Goal: Find specific page/section: Find specific page/section

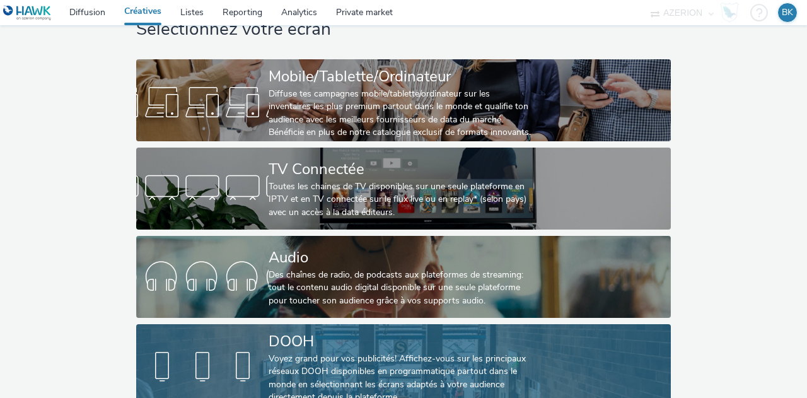
scroll to position [63, 0]
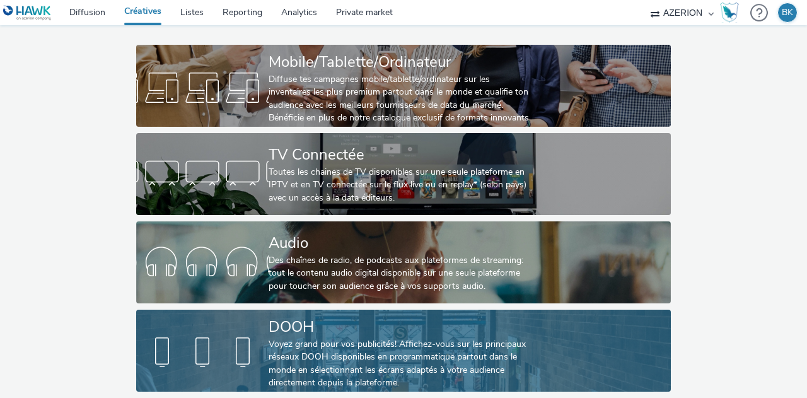
click at [329, 338] on div "Voyez grand pour vos publicités! Affichez-vous sur les principaux réseaux DOOH …" at bounding box center [401, 364] width 265 height 52
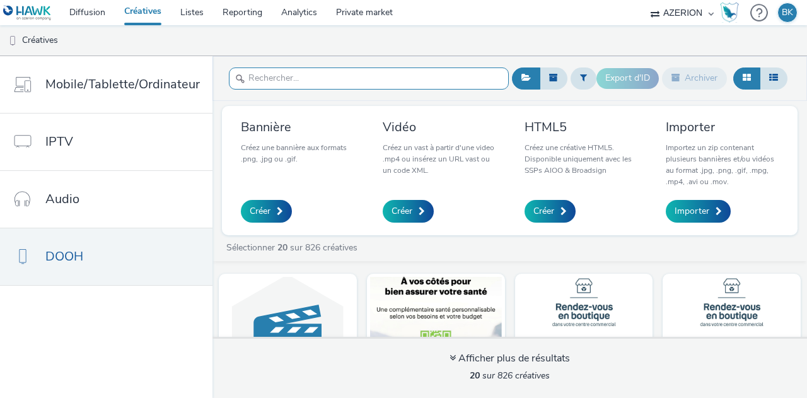
click at [413, 72] on input "text" at bounding box center [369, 78] width 280 height 22
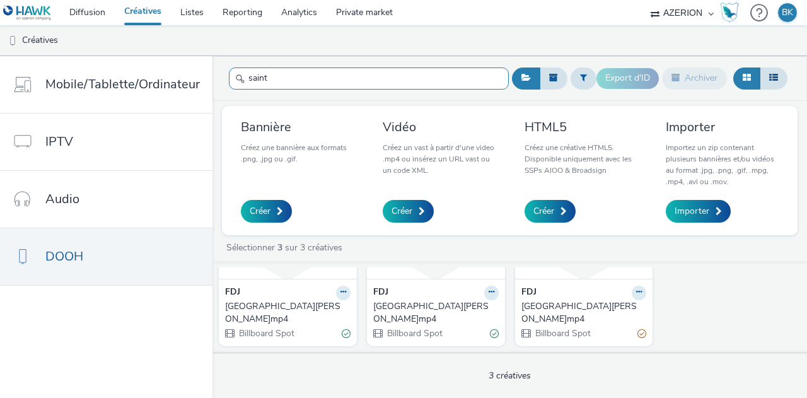
scroll to position [133, 0]
click at [276, 82] on input "saint" at bounding box center [369, 78] width 280 height 22
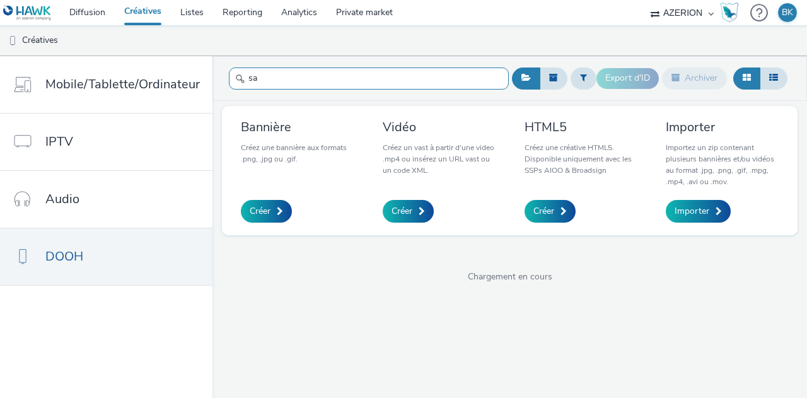
type input "s"
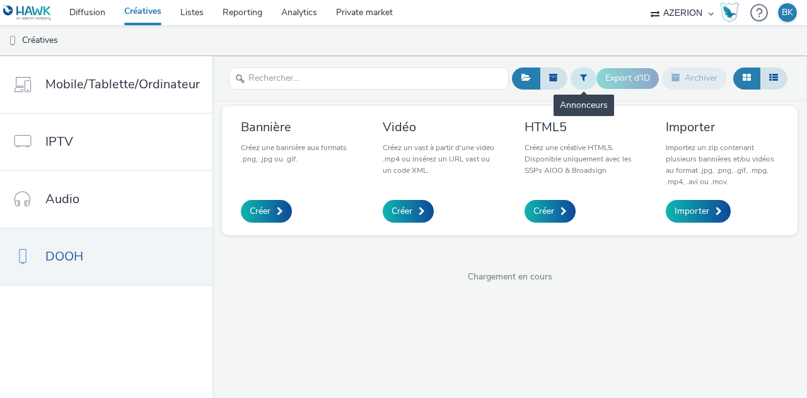
click at [584, 79] on icon at bounding box center [583, 77] width 7 height 9
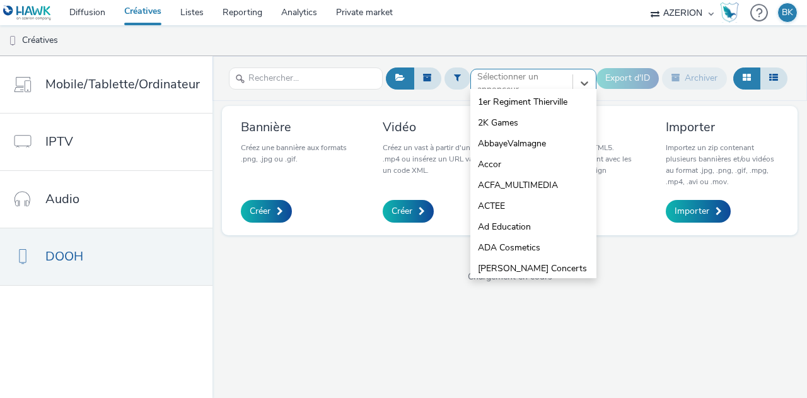
click at [520, 80] on div at bounding box center [522, 83] width 89 height 15
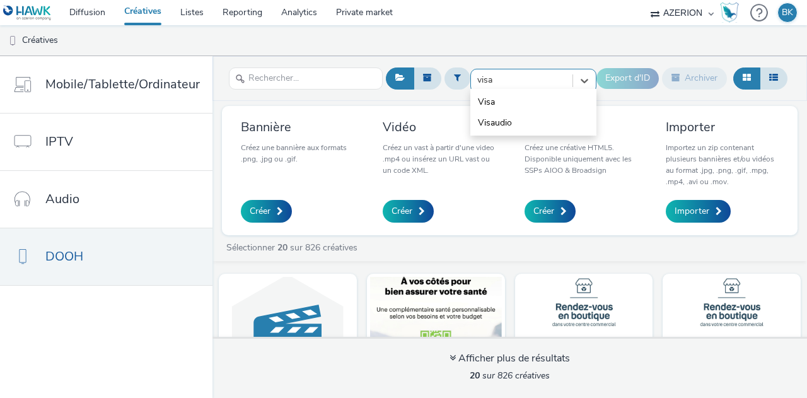
type input "visau"
click at [510, 102] on span "Visaudio" at bounding box center [495, 102] width 34 height 13
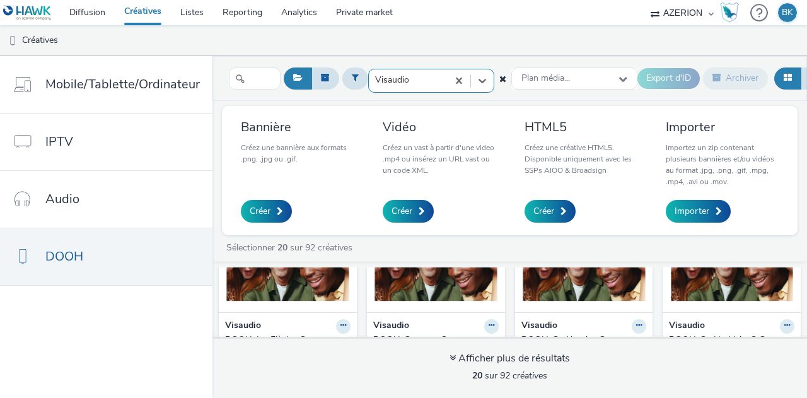
scroll to position [126, 0]
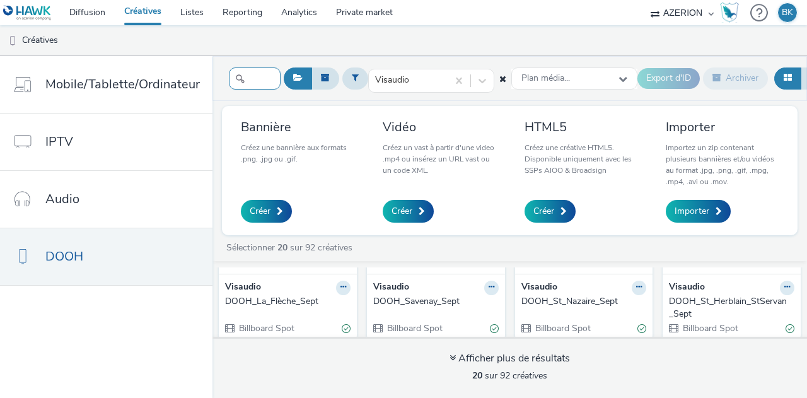
click at [258, 75] on input "text" at bounding box center [255, 78] width 52 height 22
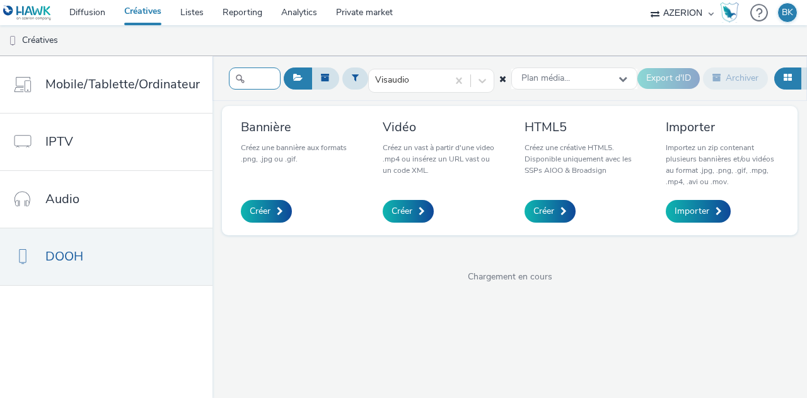
scroll to position [0, 16]
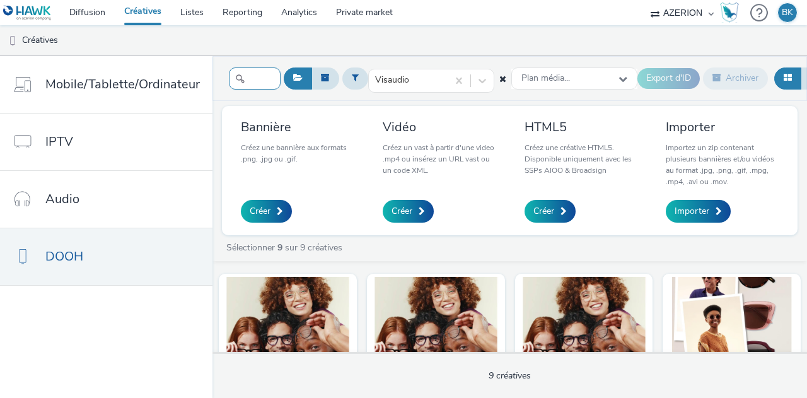
click at [256, 79] on input "herb" at bounding box center [255, 78] width 52 height 22
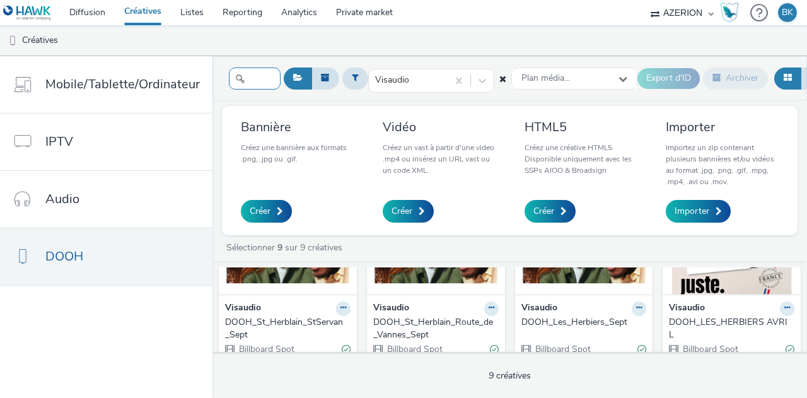
scroll to position [126, 0]
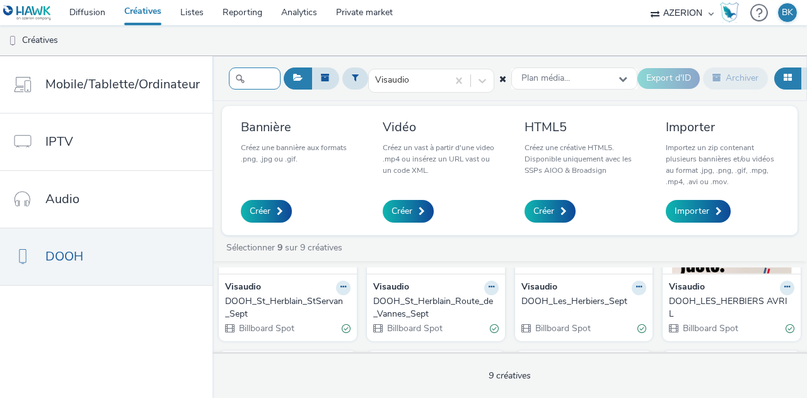
click at [255, 76] on input "herb" at bounding box center [255, 78] width 52 height 22
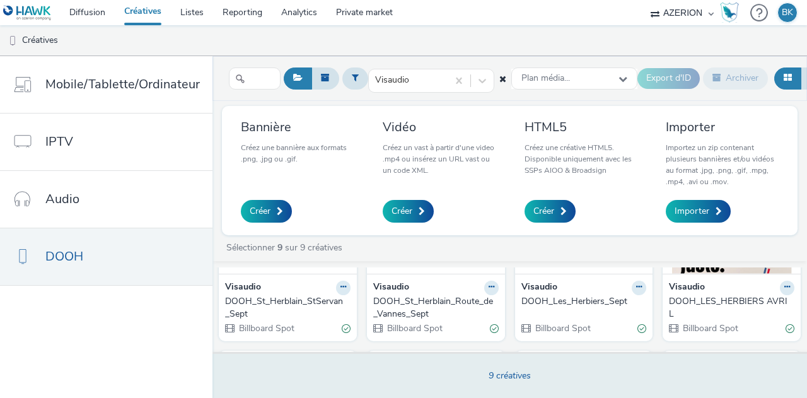
scroll to position [0, 0]
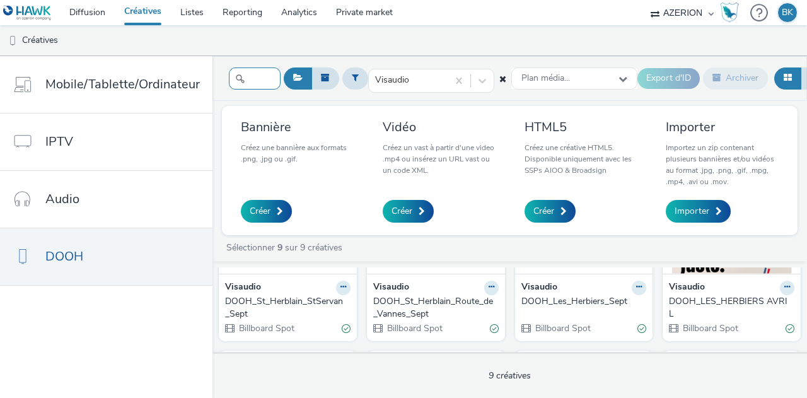
click at [263, 80] on input "herb" at bounding box center [255, 78] width 52 height 22
click at [249, 75] on input "herb" at bounding box center [255, 78] width 52 height 22
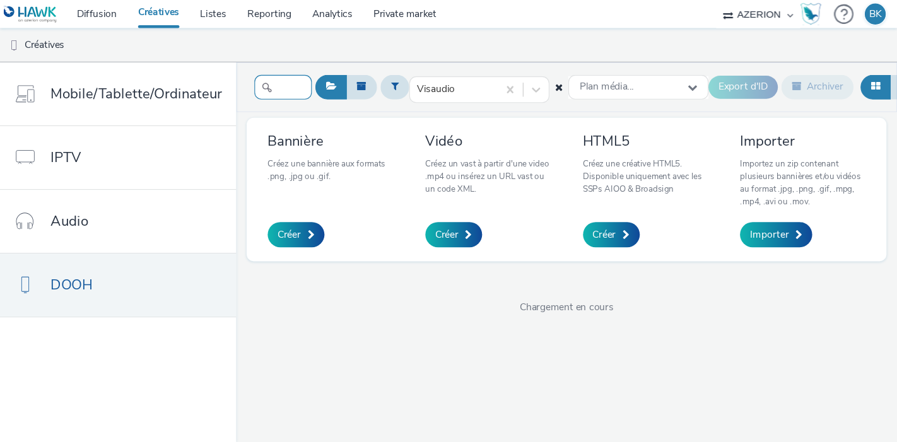
scroll to position [0, 1]
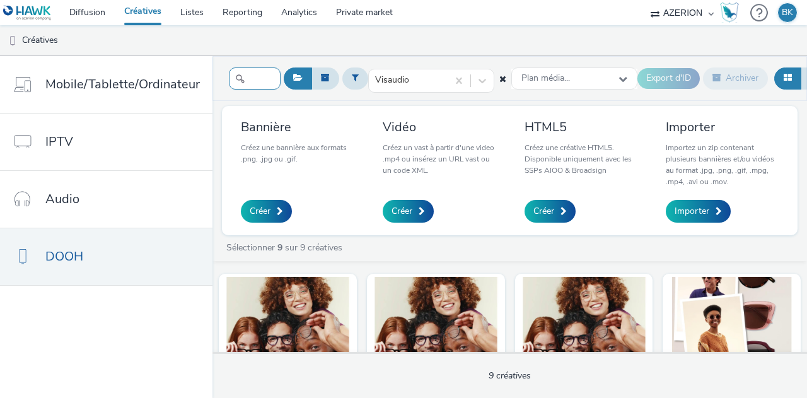
click at [244, 76] on input "[PERSON_NAME]" at bounding box center [255, 78] width 52 height 22
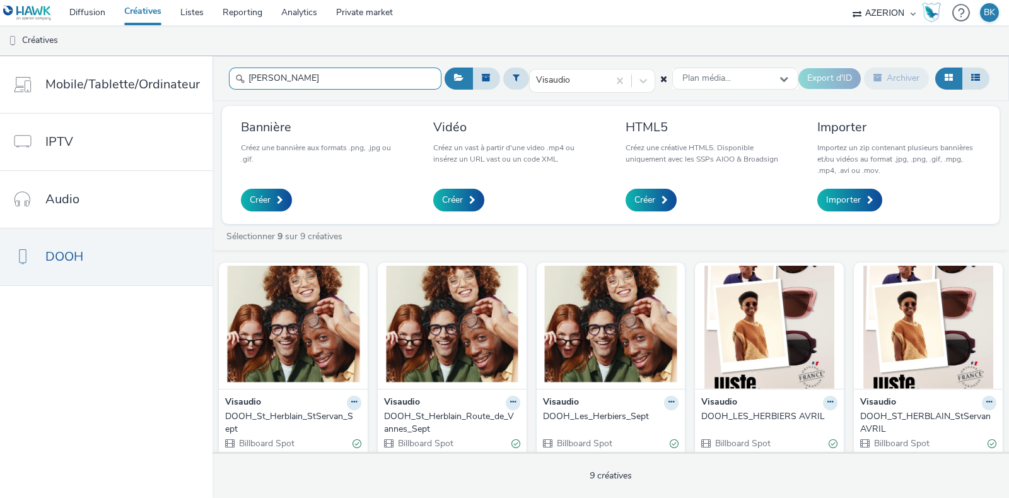
drag, startPoint x: 491, startPoint y: 6, endPoint x: 290, endPoint y: 72, distance: 211.0
click at [290, 72] on input "[PERSON_NAME]" at bounding box center [335, 78] width 213 height 22
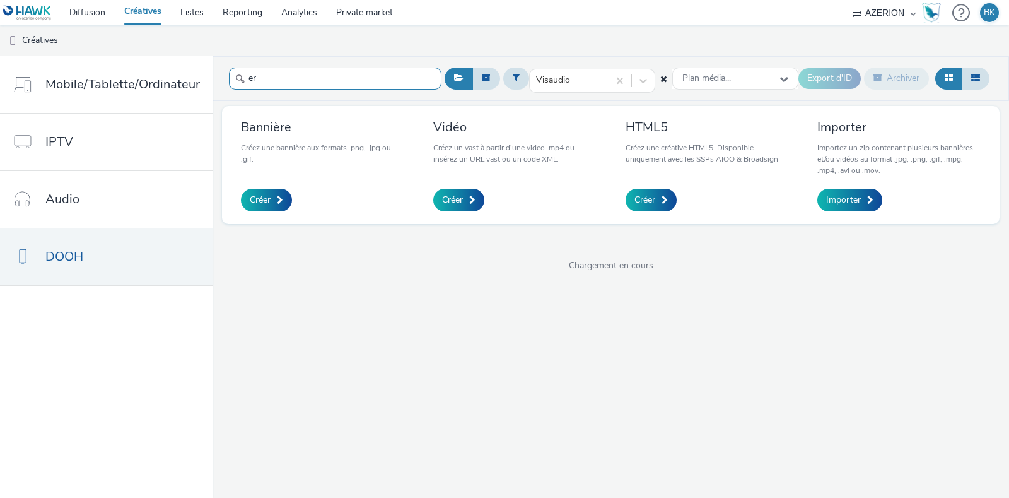
type input "e"
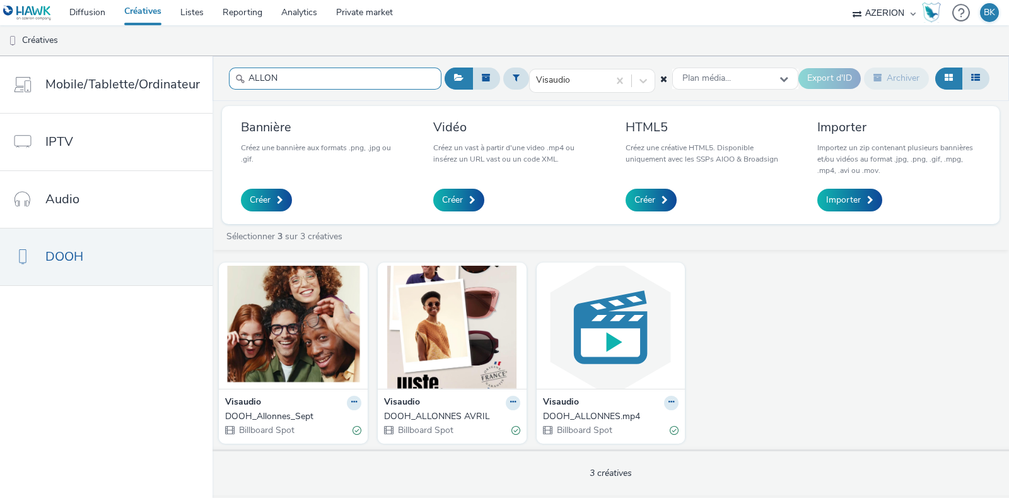
type input "ALLON"
click at [259, 397] on div "DOOH_Allonnes_Sept" at bounding box center [290, 416] width 131 height 13
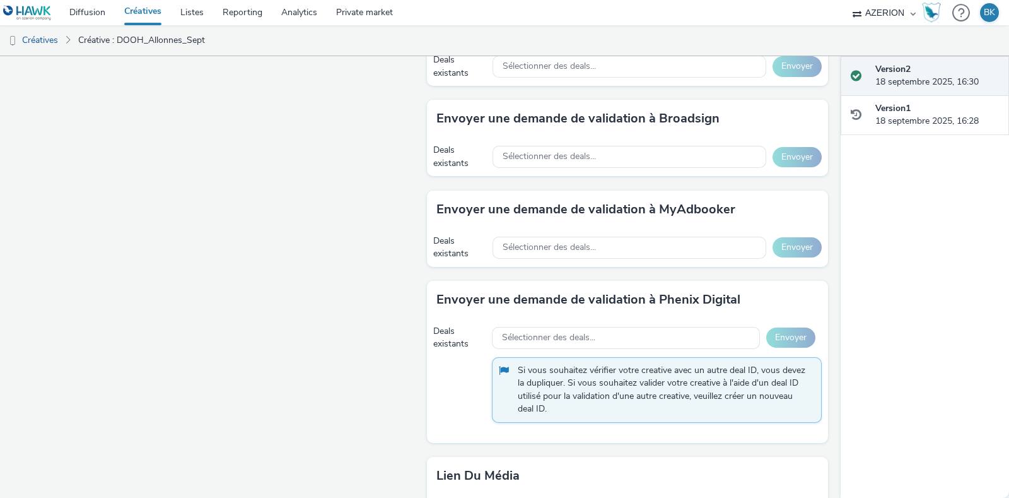
scroll to position [557, 0]
